Goal: Task Accomplishment & Management: Complete application form

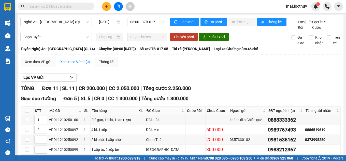
click at [63, 7] on input "text" at bounding box center [58, 7] width 60 height 6
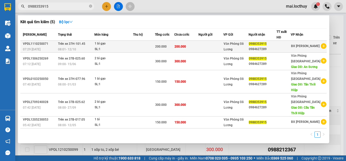
type input "0988353915"
click at [117, 49] on div "SL: 1" at bounding box center [114, 50] width 38 height 6
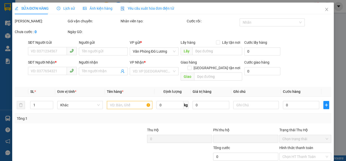
type input "0988353915"
type input "0984627289"
type input "0"
type input "200.000"
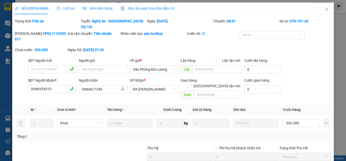
click at [94, 9] on span "Ảnh kiện hàng" at bounding box center [97, 8] width 29 height 4
